Goal: Task Accomplishment & Management: Manage account settings

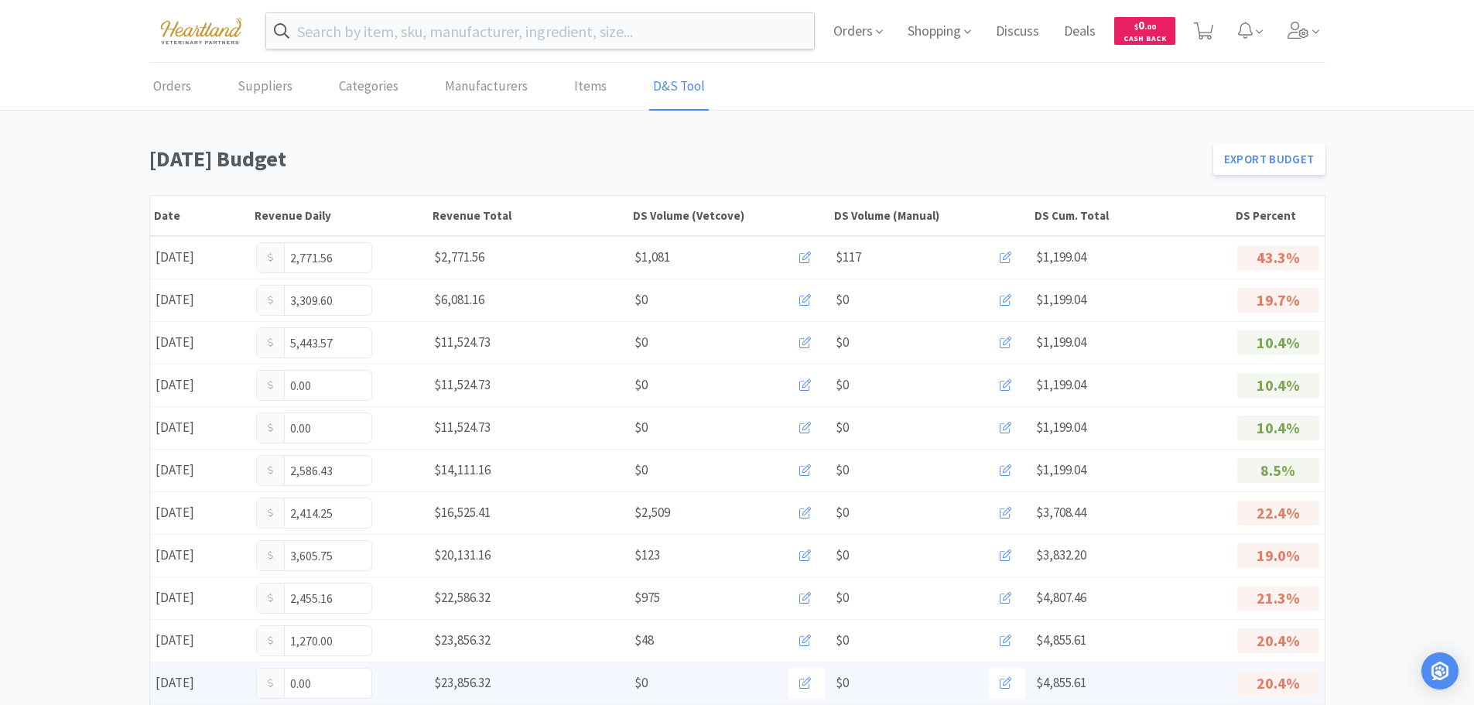
scroll to position [155, 0]
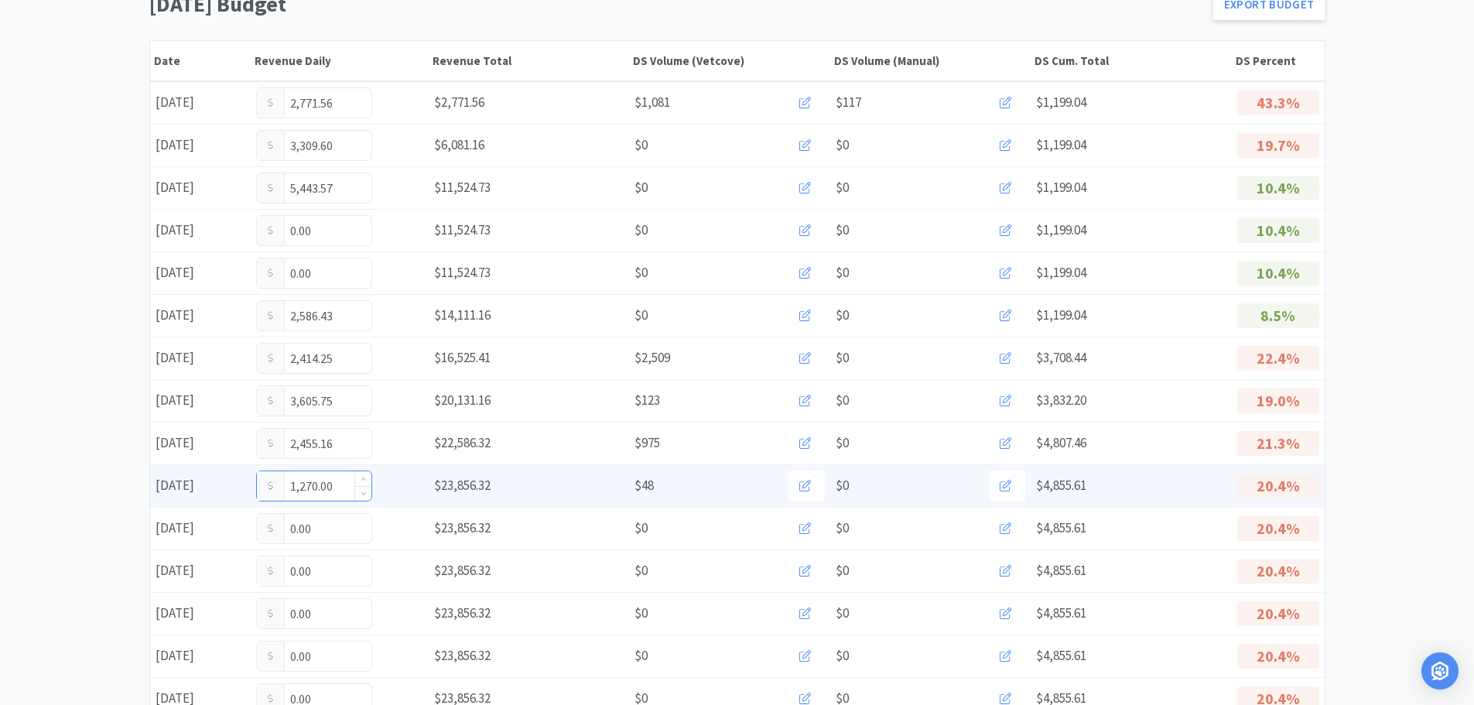
click at [338, 487] on input "1,270.00" at bounding box center [314, 485] width 115 height 29
type input "1"
type input "3,870."
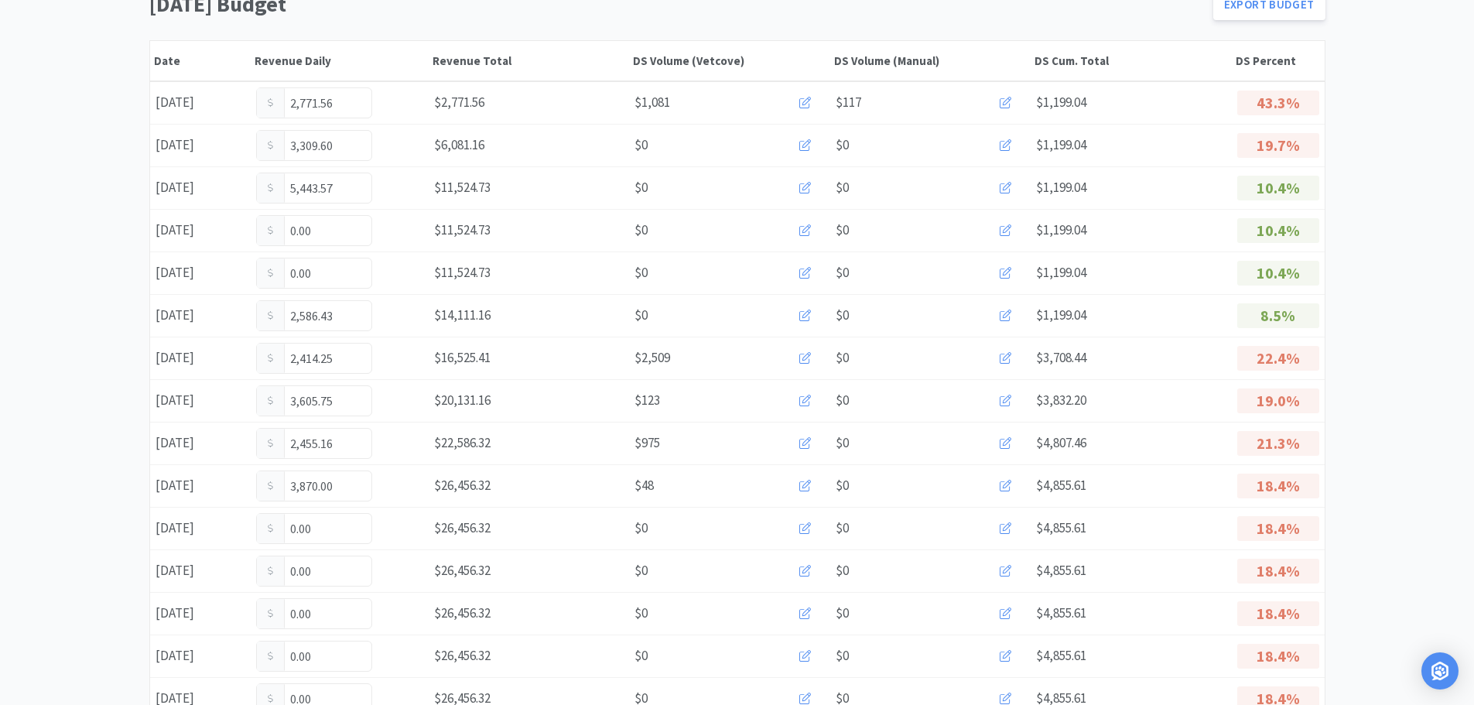
click at [338, 487] on input "3,870.00" at bounding box center [314, 485] width 115 height 29
type input "3,870.70"
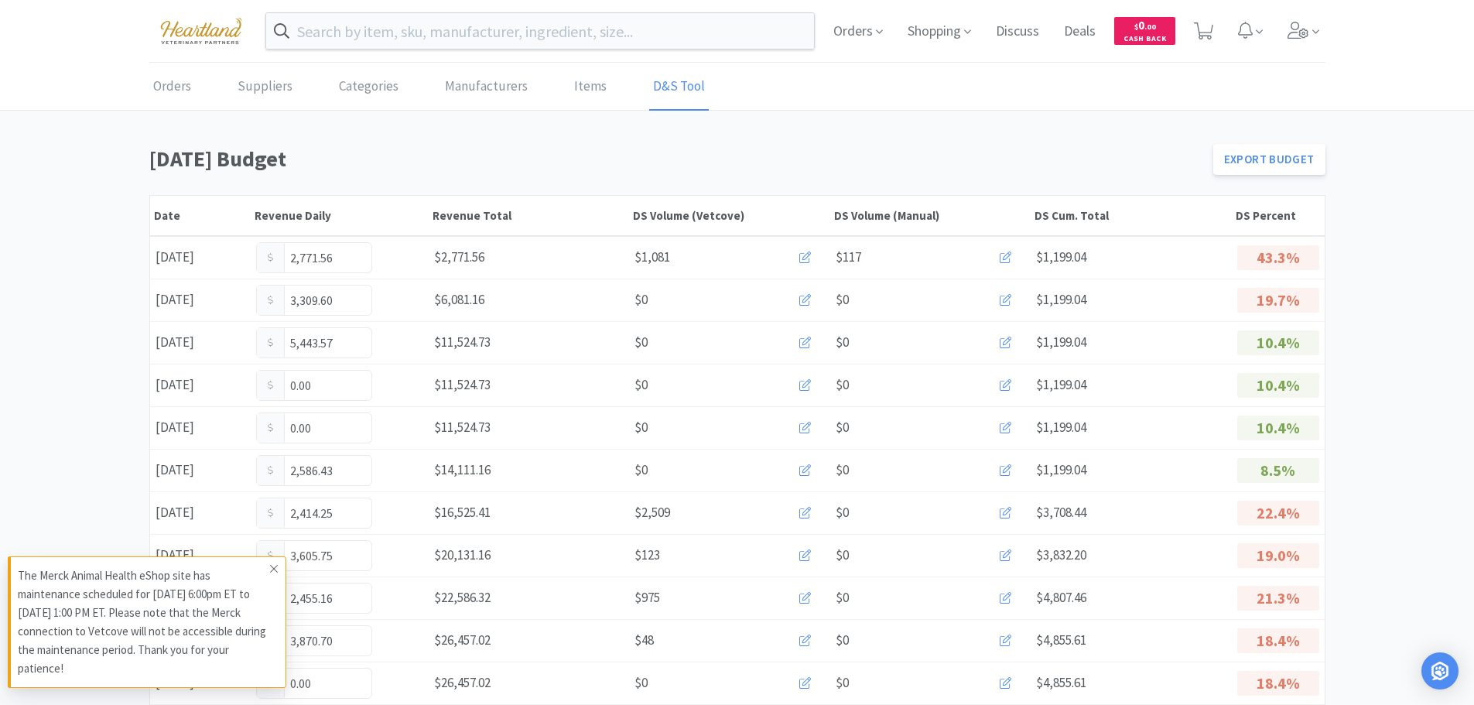
click at [275, 568] on icon at bounding box center [274, 569] width 8 height 8
